Goal: Task Accomplishment & Management: Complete application form

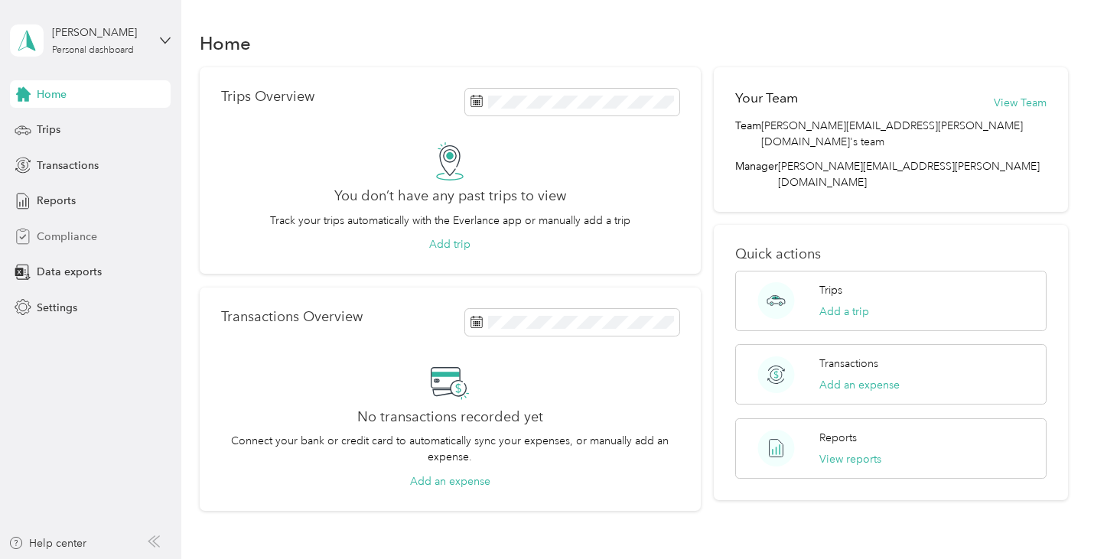
click at [67, 231] on span "Compliance" at bounding box center [67, 237] width 60 height 16
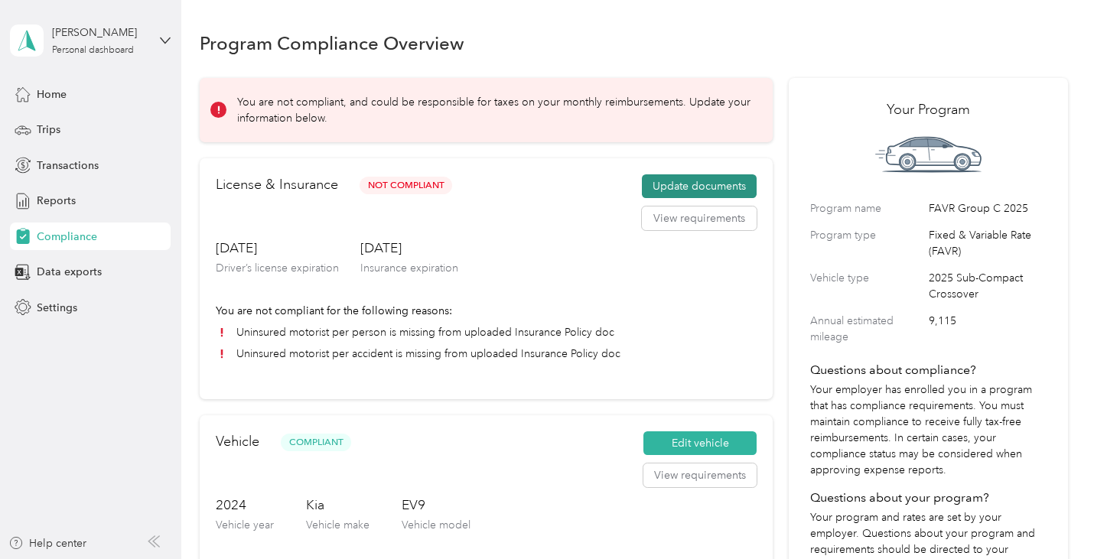
click at [664, 191] on button "Update documents" at bounding box center [699, 186] width 115 height 24
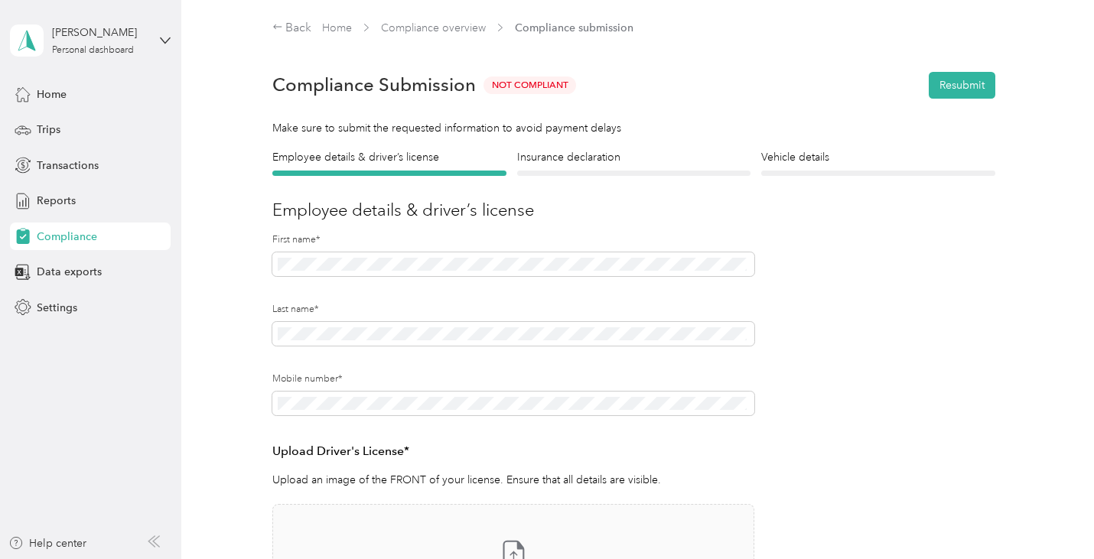
scroll to position [76, 0]
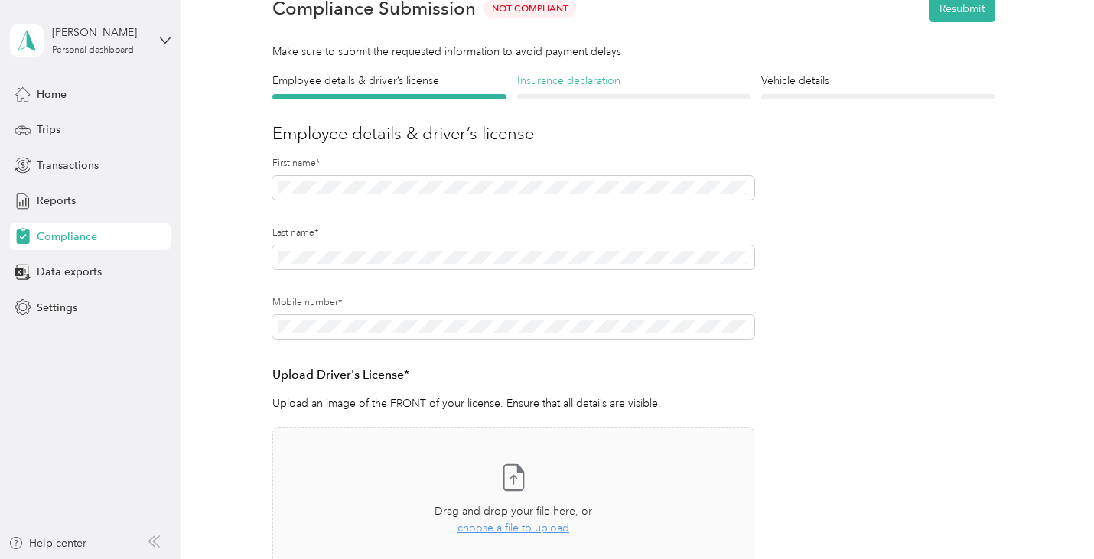
click at [541, 86] on h4 "Insurance declaration" at bounding box center [634, 81] width 234 height 16
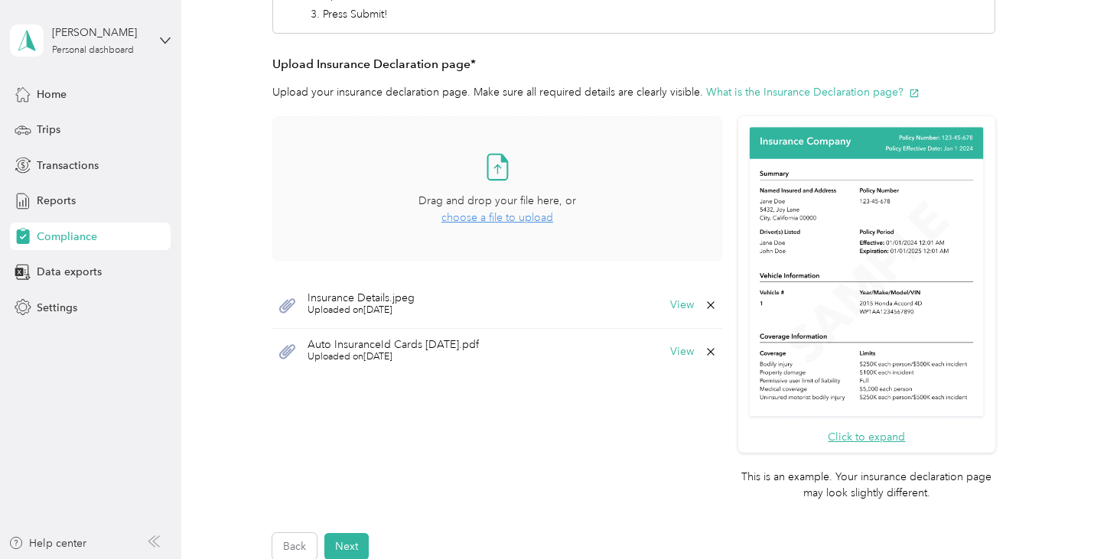
scroll to position [306, 0]
